Goal: Task Accomplishment & Management: Complete application form

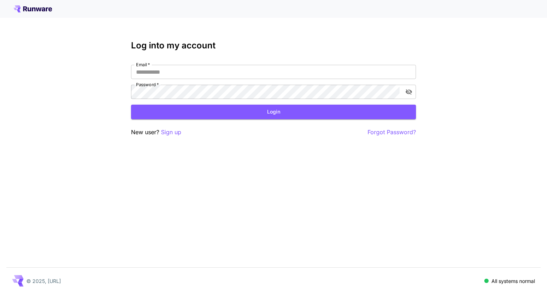
click at [261, 190] on div "Log into my account Email   * Email   * Password   * Password   * Login New use…" at bounding box center [273, 147] width 547 height 294
click at [233, 140] on div "Log into my account Email   * Email   * Password   * Password   * Login New use…" at bounding box center [273, 147] width 547 height 294
click at [170, 76] on input "Email   *" at bounding box center [273, 72] width 285 height 14
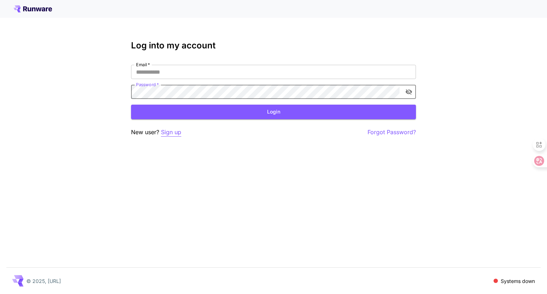
click at [173, 134] on p "Sign up" at bounding box center [171, 132] width 20 height 9
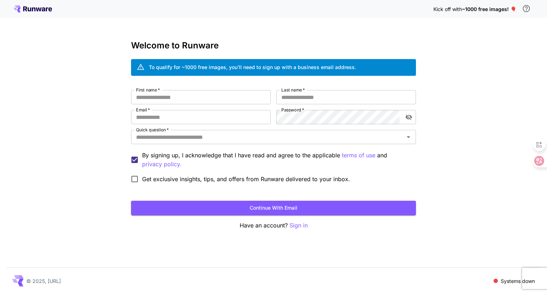
click at [33, 4] on div "Kick off with ~1000 free images! 🎈" at bounding box center [274, 8] width 520 height 15
click at [38, 12] on icon at bounding box center [33, 8] width 38 height 7
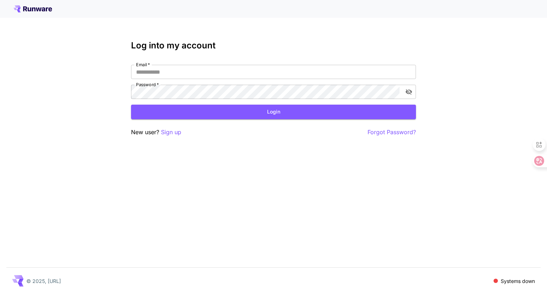
click at [37, 8] on icon at bounding box center [33, 8] width 38 height 7
click at [167, 132] on p "Sign up" at bounding box center [171, 132] width 20 height 9
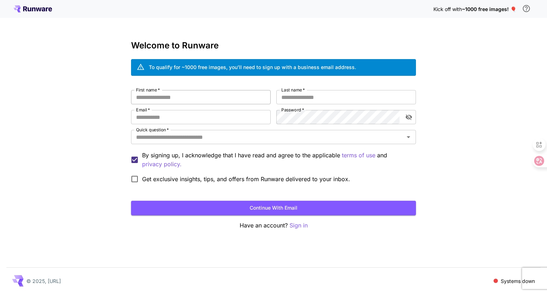
click at [177, 98] on input "First name   *" at bounding box center [201, 97] width 140 height 14
click at [310, 98] on input "Last name   *" at bounding box center [346, 97] width 140 height 14
click at [207, 124] on input "Email   *" at bounding box center [201, 117] width 140 height 14
type input "**********"
click at [239, 137] on input "Quick question   *" at bounding box center [267, 137] width 269 height 10
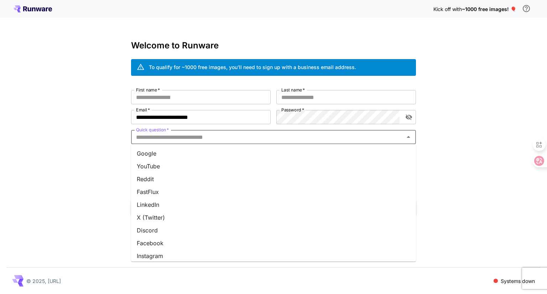
click at [151, 163] on li "YouTube" at bounding box center [273, 166] width 285 height 13
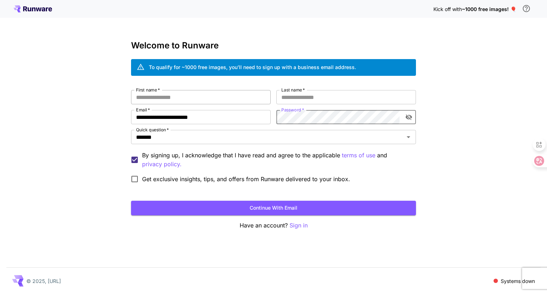
click at [207, 98] on input "First name   *" at bounding box center [201, 97] width 140 height 14
type input "*****"
click at [295, 95] on input "Last name   *" at bounding box center [346, 97] width 140 height 14
type input "****"
